Goal: Task Accomplishment & Management: Manage account settings

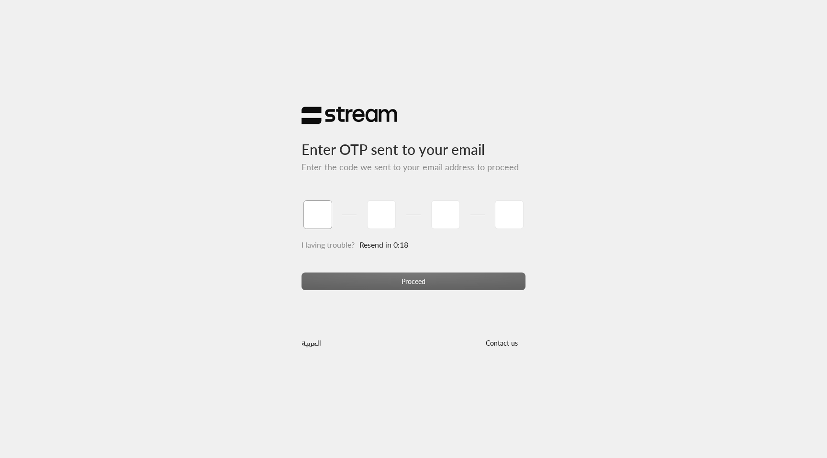
paste input "7"
type input "7"
type input "1"
type input "3"
type input "5"
